Goal: Task Accomplishment & Management: Manage account settings

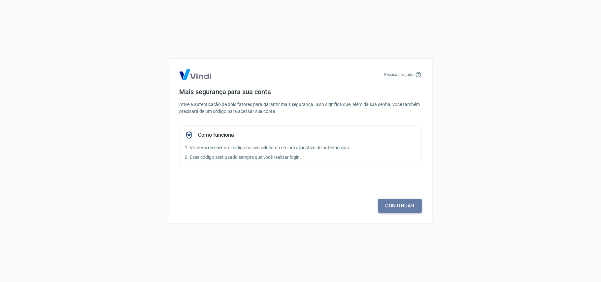
click at [408, 210] on link "Continuar" at bounding box center [400, 206] width 44 height 14
